Goal: Task Accomplishment & Management: Use online tool/utility

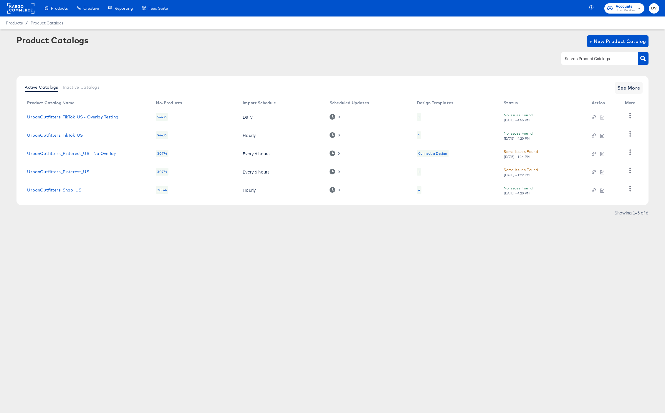
click at [26, 10] on rect at bounding box center [20, 8] width 27 height 11
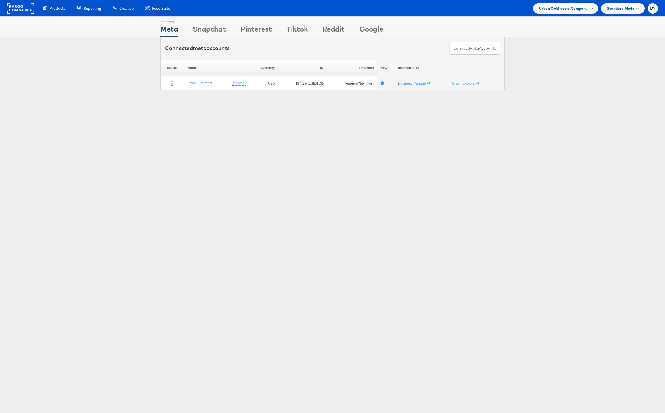
click at [540, 9] on span "Urban Outfitters Company" at bounding box center [563, 8] width 49 height 6
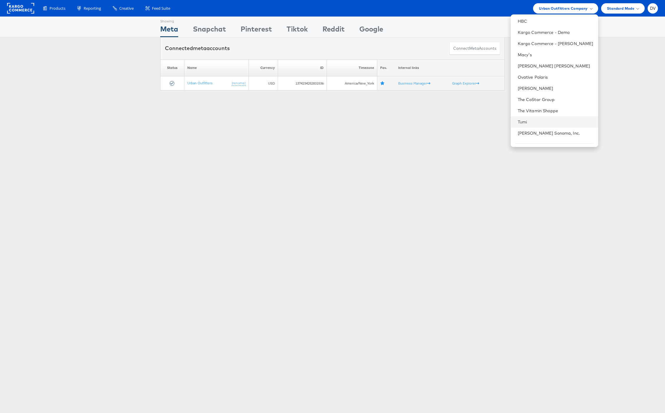
scroll to position [83, 0]
click at [547, 116] on link "[PERSON_NAME] Sonoma, Inc." at bounding box center [556, 118] width 76 height 6
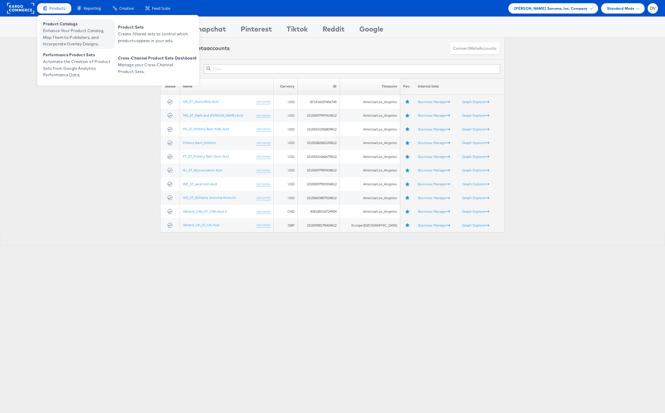
click at [59, 39] on span "Enhance Your Product Catalog, Map Them to Publishers, and Incorporate Overlay D…" at bounding box center [78, 37] width 71 height 20
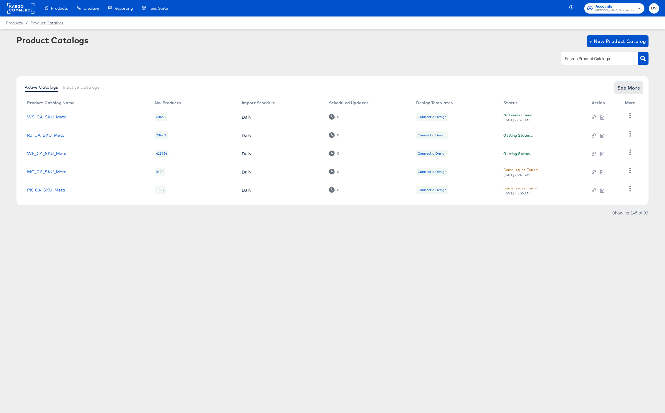
click at [624, 86] on span "See More" at bounding box center [628, 88] width 23 height 8
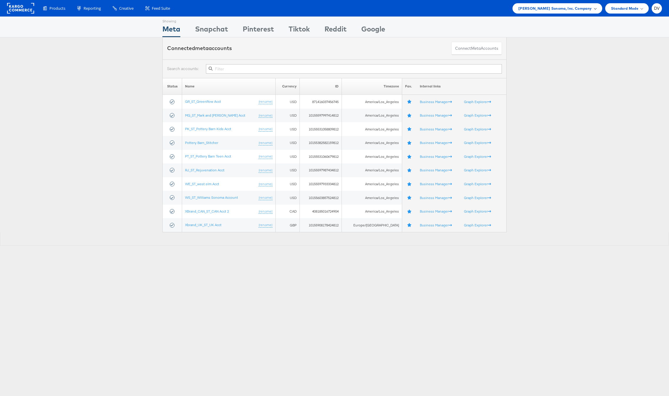
click at [544, 13] on div "[PERSON_NAME] Sonoma, Inc. Company" at bounding box center [558, 8] width 90 height 10
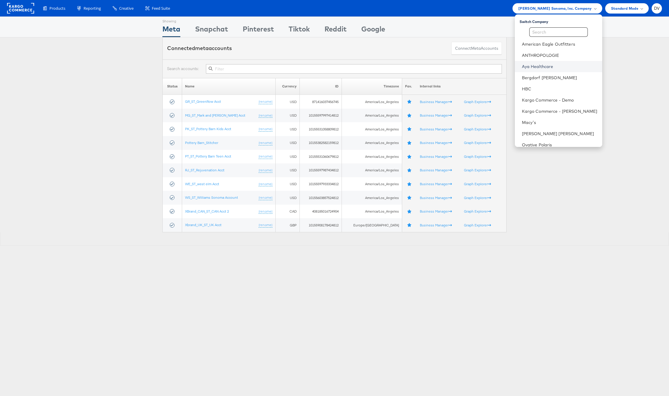
click at [538, 69] on link "Aya Healthcare" at bounding box center [560, 67] width 76 height 6
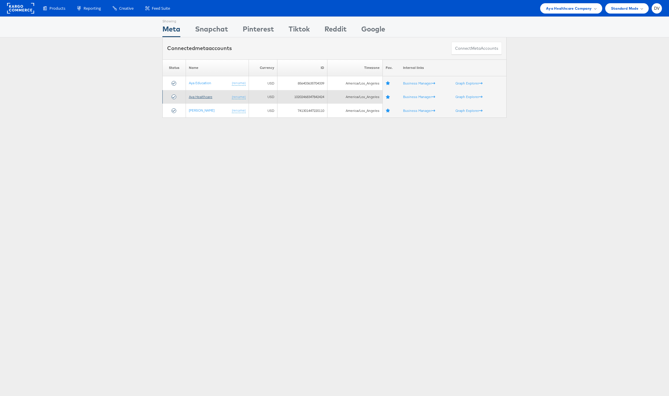
click at [195, 98] on link "Aya Healthcare" at bounding box center [201, 96] width 24 height 4
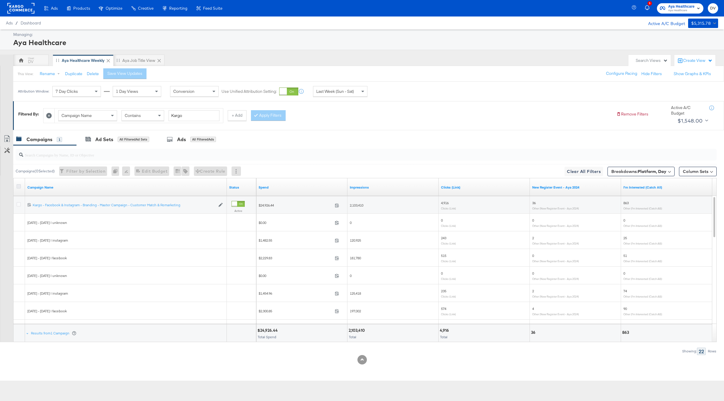
click at [19, 185] on icon at bounding box center [18, 186] width 4 height 4
click at [0, 0] on input "checkbox" at bounding box center [0, 0] width 0 height 0
click at [178, 140] on div "Ads" at bounding box center [177, 139] width 9 height 7
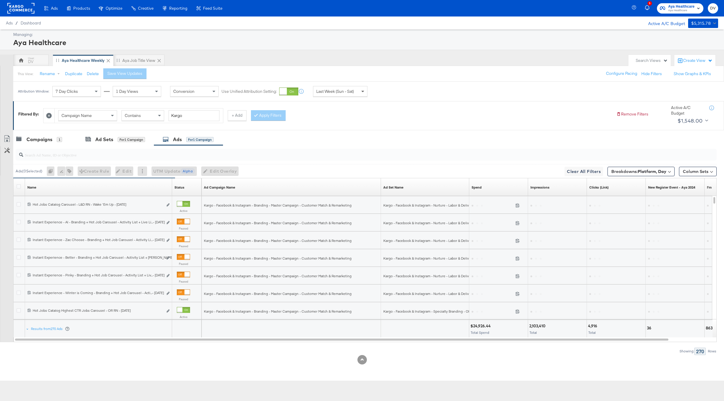
click at [360, 92] on span at bounding box center [363, 91] width 7 height 10
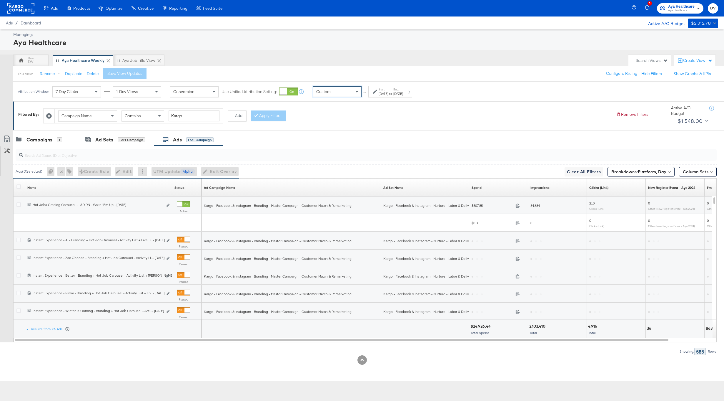
click at [384, 92] on div "[DATE]" at bounding box center [384, 93] width 10 height 5
click at [326, 137] on input "[DATE]" at bounding box center [316, 138] width 62 height 11
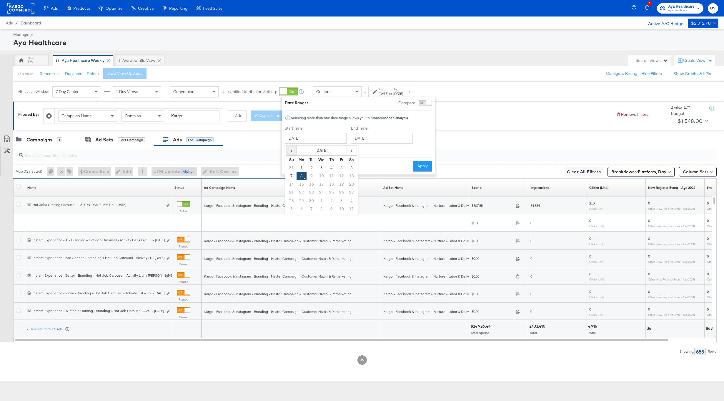
click at [293, 151] on span "‹" at bounding box center [291, 150] width 9 height 9
click at [292, 200] on td "24" at bounding box center [292, 201] width 10 height 8
type input "[DATE]"
click at [380, 137] on input "[DATE]" at bounding box center [384, 138] width 62 height 11
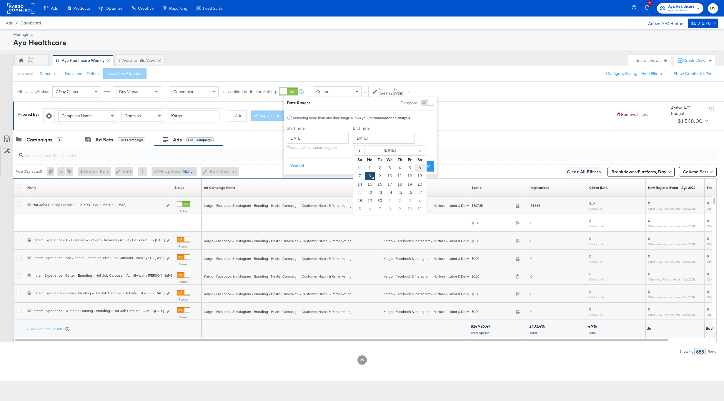
click at [420, 168] on td "6" at bounding box center [420, 168] width 10 height 8
type input "[DATE]"
click at [427, 167] on button "Apply" at bounding box center [425, 166] width 19 height 11
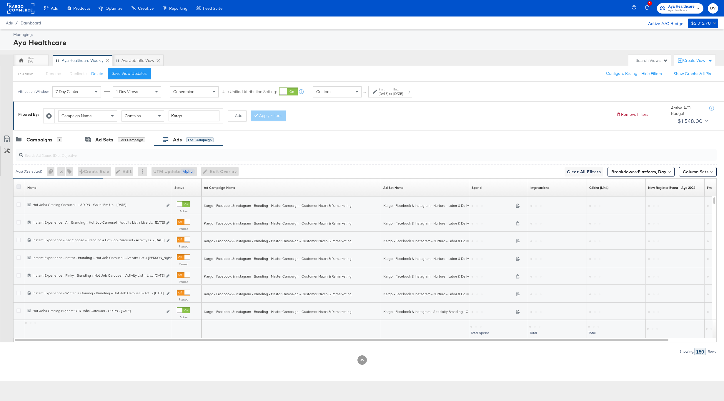
click at [17, 186] on icon at bounding box center [18, 186] width 4 height 4
click at [0, 0] on input "checkbox" at bounding box center [0, 0] width 0 height 0
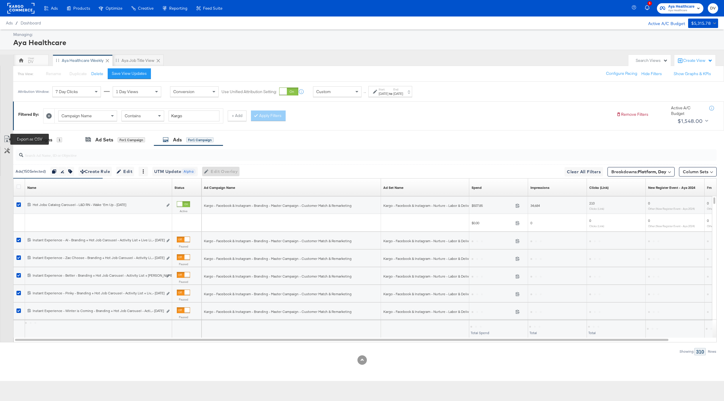
click at [6, 139] on icon at bounding box center [7, 138] width 7 height 7
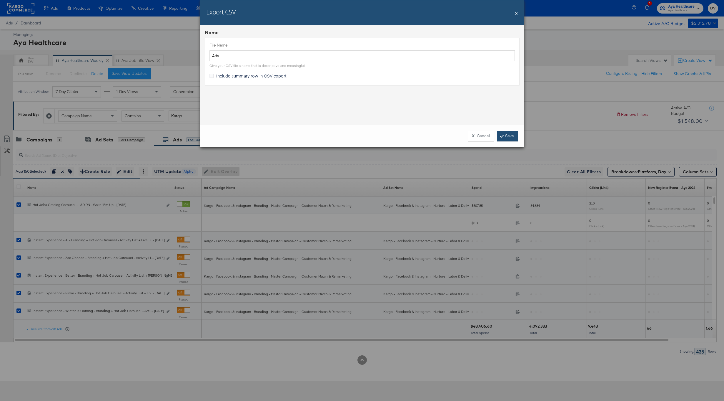
click at [514, 135] on link "Save" at bounding box center [507, 136] width 21 height 11
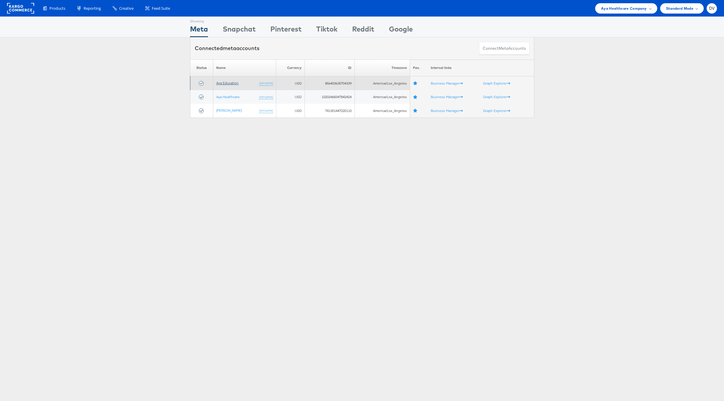
click at [219, 81] on link "Aya Education" at bounding box center [227, 83] width 22 height 4
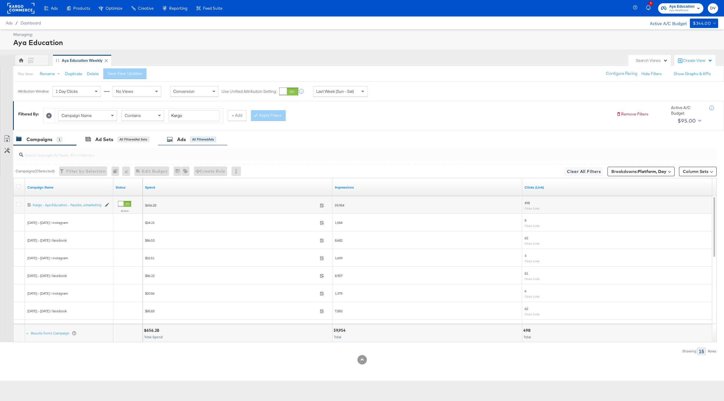
click at [178, 140] on div "Ads" at bounding box center [181, 139] width 9 height 7
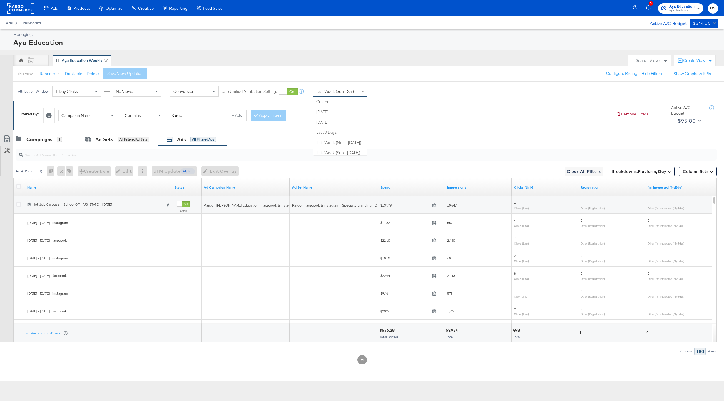
click at [350, 91] on span "Last Week (Sun - Sat)" at bounding box center [335, 91] width 38 height 5
click at [389, 91] on label "Start:" at bounding box center [384, 89] width 10 height 4
click at [309, 140] on input "[DATE]" at bounding box center [316, 138] width 62 height 11
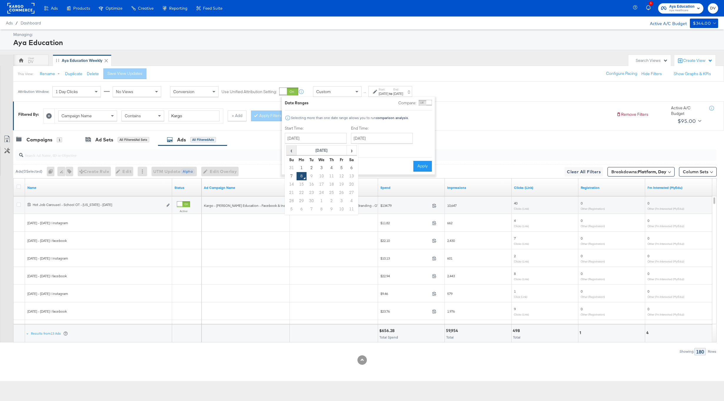
click at [291, 149] on span "‹" at bounding box center [291, 150] width 9 height 9
click at [291, 201] on td "24" at bounding box center [292, 201] width 10 height 8
type input "[DATE]"
click at [367, 139] on input "[DATE]" at bounding box center [384, 138] width 62 height 11
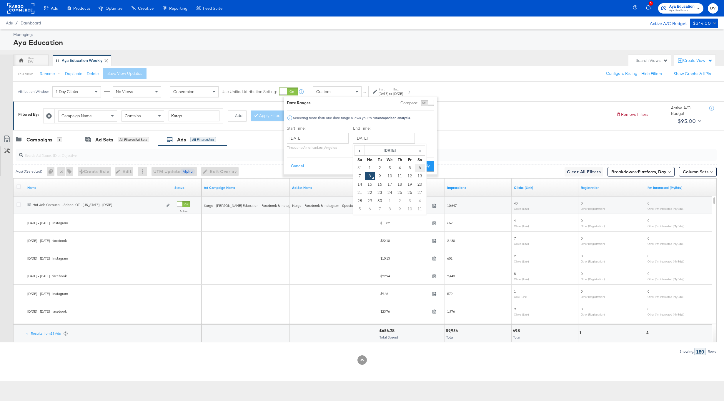
click at [420, 166] on td "6" at bounding box center [420, 168] width 10 height 8
type input "[DATE]"
click at [426, 166] on button "Apply" at bounding box center [425, 166] width 19 height 11
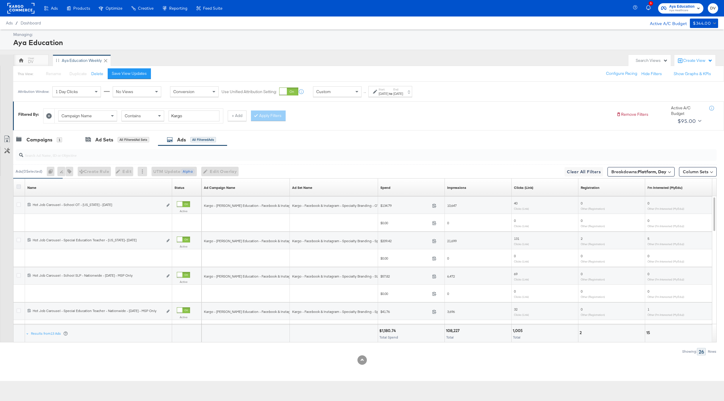
click at [19, 187] on icon at bounding box center [18, 186] width 4 height 4
click at [0, 0] on input "checkbox" at bounding box center [0, 0] width 0 height 0
click at [6, 139] on icon at bounding box center [7, 138] width 7 height 7
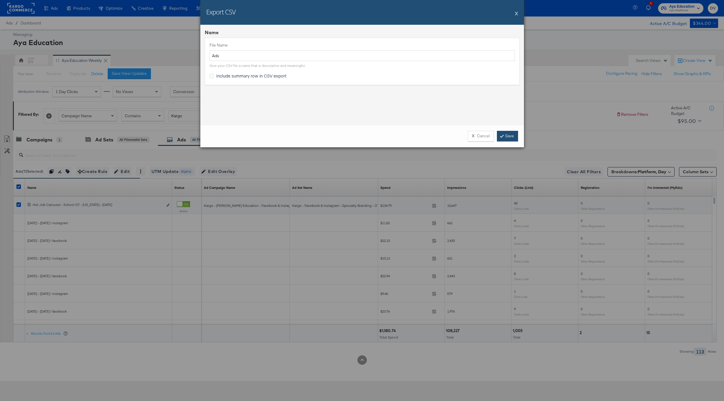
click at [508, 132] on link "Save" at bounding box center [507, 136] width 21 height 11
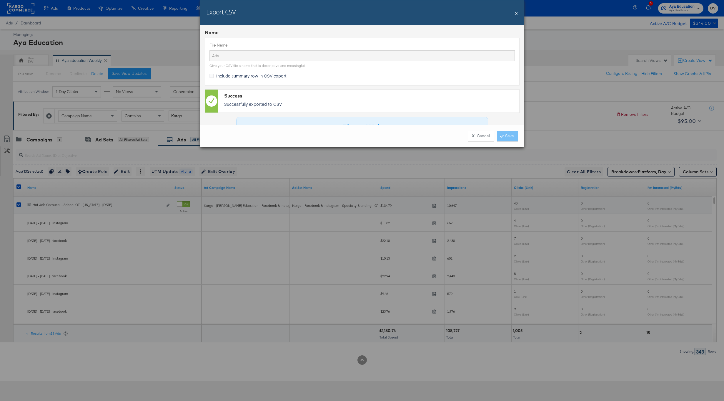
click at [515, 11] on button "X" at bounding box center [516, 13] width 3 height 12
